Goal: Task Accomplishment & Management: Use online tool/utility

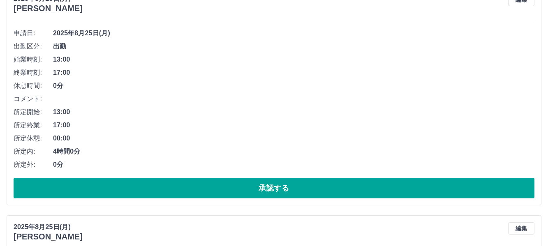
scroll to position [111, 0]
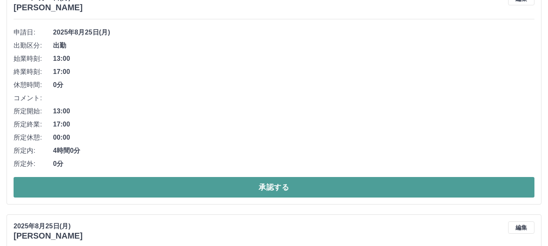
click at [179, 188] on button "承認する" at bounding box center [274, 187] width 521 height 21
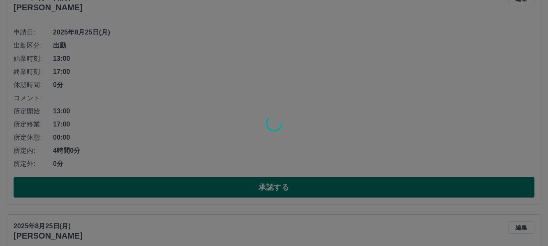
click at [179, 188] on div at bounding box center [274, 123] width 548 height 246
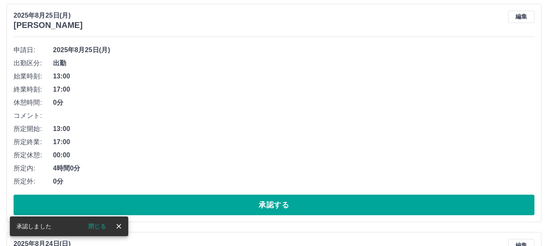
scroll to position [94, 0]
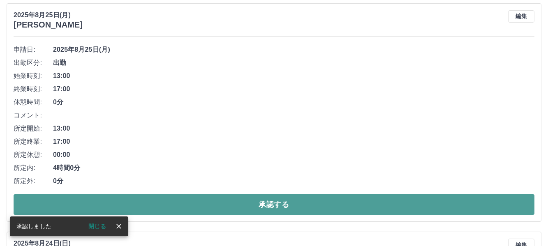
click at [191, 204] on button "承認する" at bounding box center [274, 204] width 521 height 21
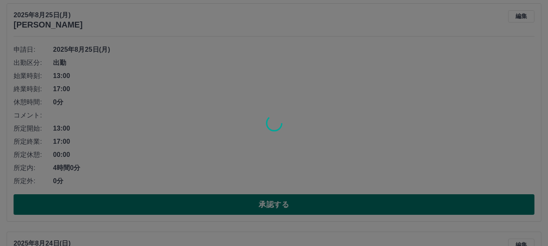
click at [191, 204] on div at bounding box center [274, 123] width 548 height 246
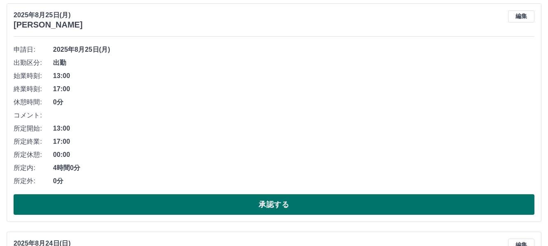
scroll to position [0, 0]
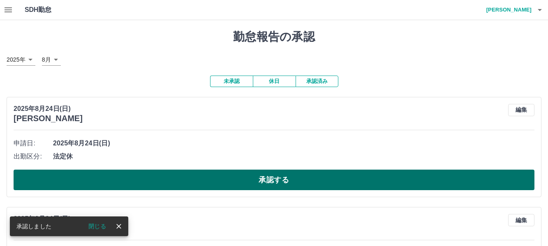
click at [208, 183] on button "承認する" at bounding box center [274, 180] width 521 height 21
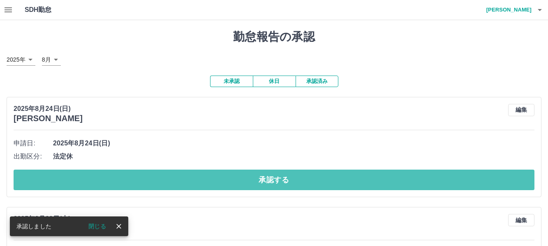
click at [208, 183] on button "承認する" at bounding box center [274, 180] width 521 height 21
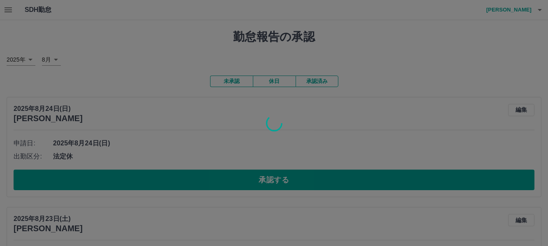
click at [208, 183] on div at bounding box center [274, 123] width 548 height 246
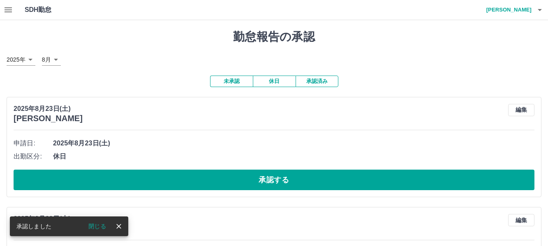
click at [208, 183] on button "承認する" at bounding box center [274, 180] width 521 height 21
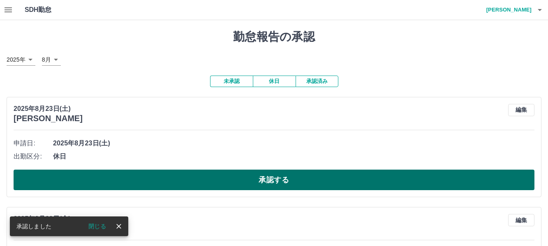
drag, startPoint x: 212, startPoint y: 184, endPoint x: 173, endPoint y: 184, distance: 39.0
click at [173, 184] on button "承認する" at bounding box center [274, 180] width 521 height 21
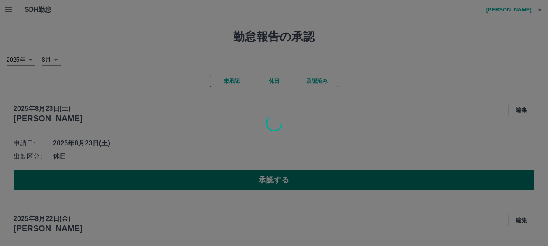
click at [173, 184] on div at bounding box center [274, 123] width 548 height 246
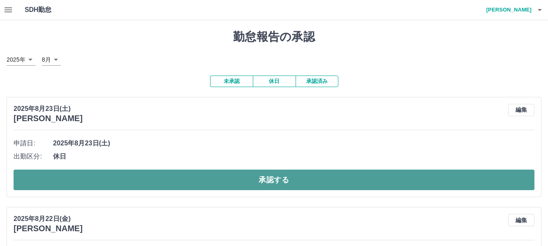
click at [209, 178] on button "承認する" at bounding box center [274, 180] width 521 height 21
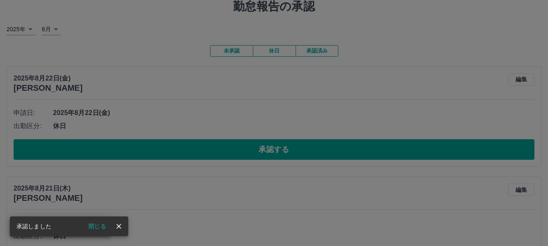
scroll to position [52, 0]
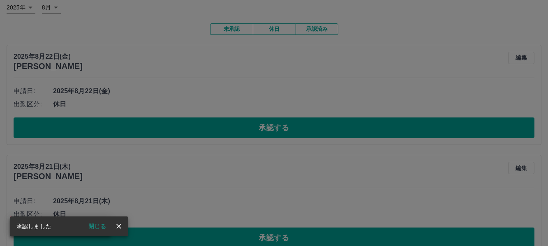
click at [231, 129] on div "承認権限がありません" at bounding box center [274, 123] width 548 height 246
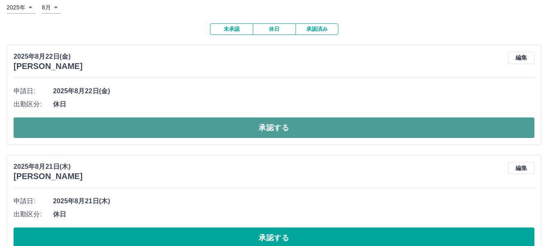
click at [273, 126] on button "承認する" at bounding box center [274, 128] width 521 height 21
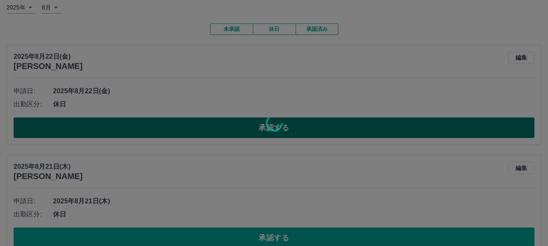
click at [273, 126] on icon at bounding box center [274, 123] width 16 height 16
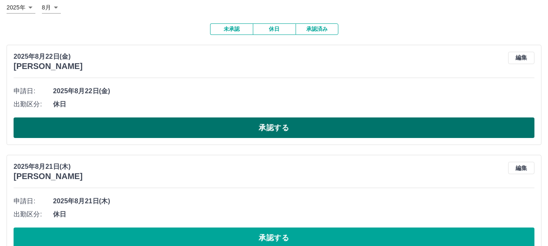
click at [273, 126] on button "承認する" at bounding box center [274, 128] width 521 height 21
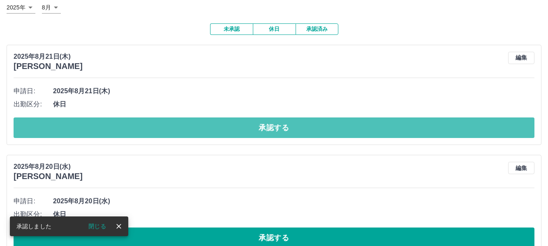
click at [273, 126] on button "承認する" at bounding box center [274, 128] width 521 height 21
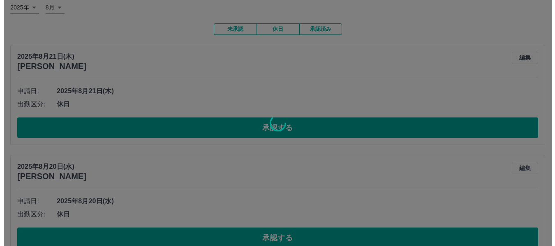
scroll to position [0, 0]
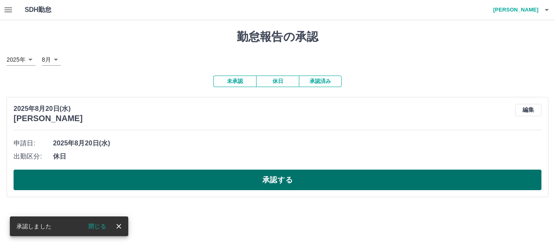
click at [271, 179] on button "承認する" at bounding box center [278, 180] width 528 height 21
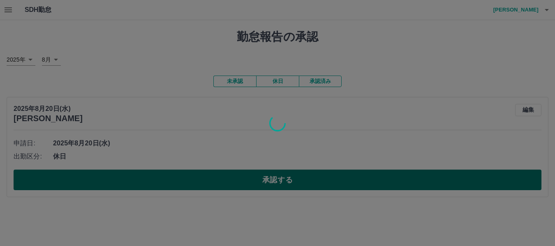
click at [271, 179] on div at bounding box center [277, 123] width 555 height 246
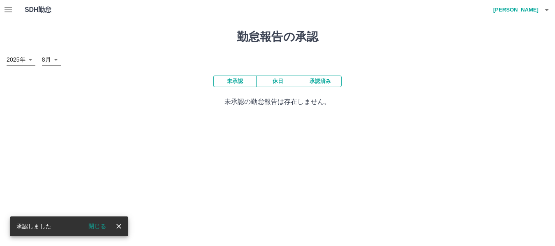
click at [271, 117] on html "SDH勤怠 [PERSON_NAME] 承認しました 閉じる 勤怠報告の承認 2025年 **** 8月 * 未承認 休日 承認済み 未承認の勤怠報告は存在し…" at bounding box center [277, 58] width 555 height 117
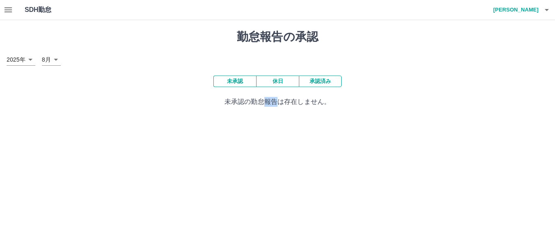
click at [271, 117] on html "SDH勤怠 [PERSON_NAME] 勤怠報告の承認 2025年 **** 8月 * 未承認 休日 承認済み 未承認の勤怠報告は存在しません。" at bounding box center [277, 58] width 555 height 117
